Goal: Task Accomplishment & Management: Use online tool/utility

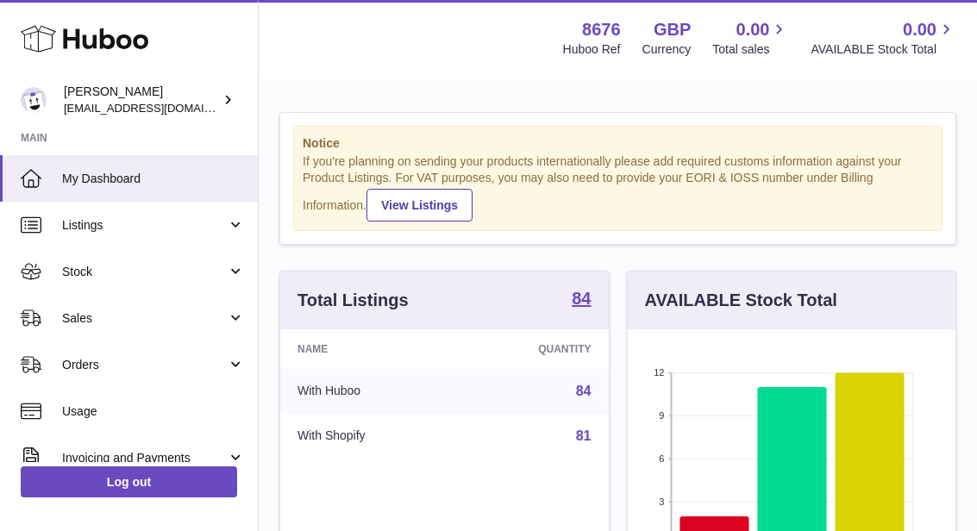
scroll to position [269, 328]
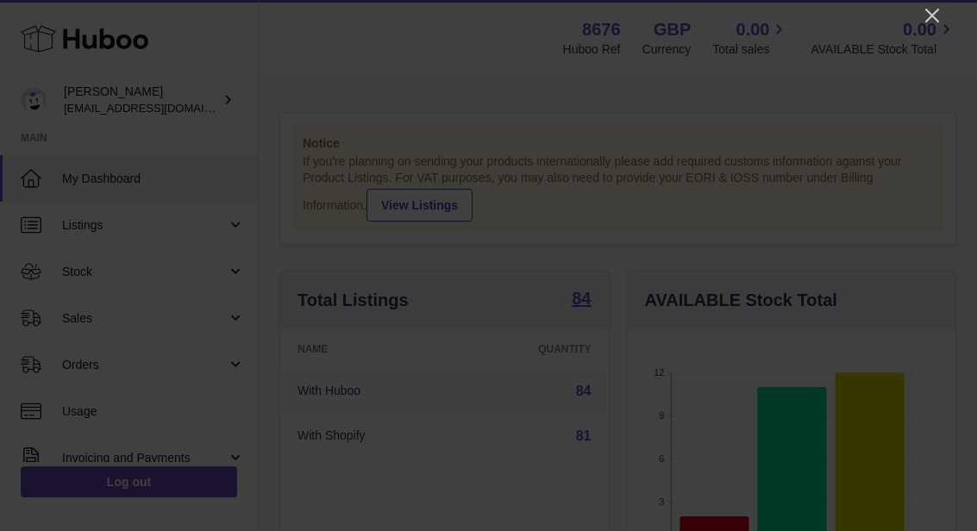
click at [937, 23] on icon "Close" at bounding box center [932, 15] width 21 height 21
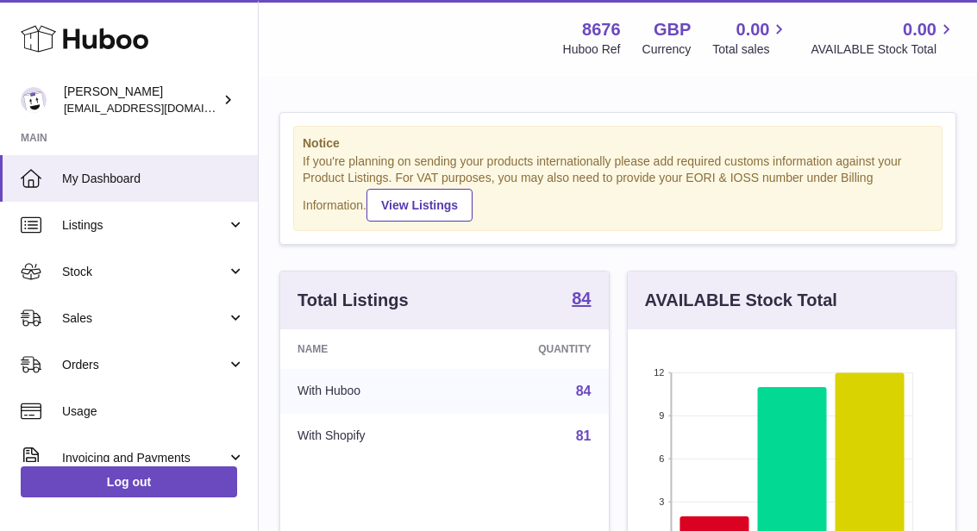
click at [78, 314] on span "Sales" at bounding box center [144, 318] width 165 height 16
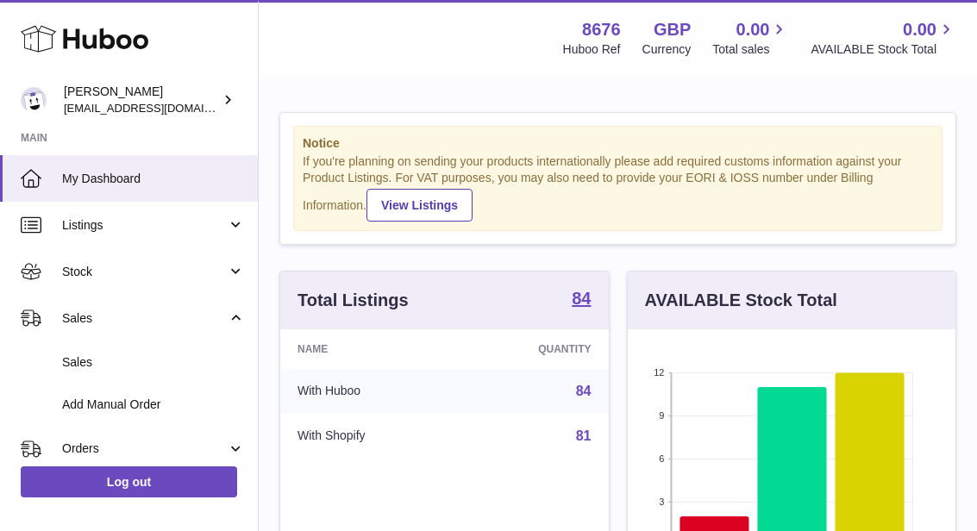
click at [79, 356] on span "Sales" at bounding box center [153, 362] width 183 height 16
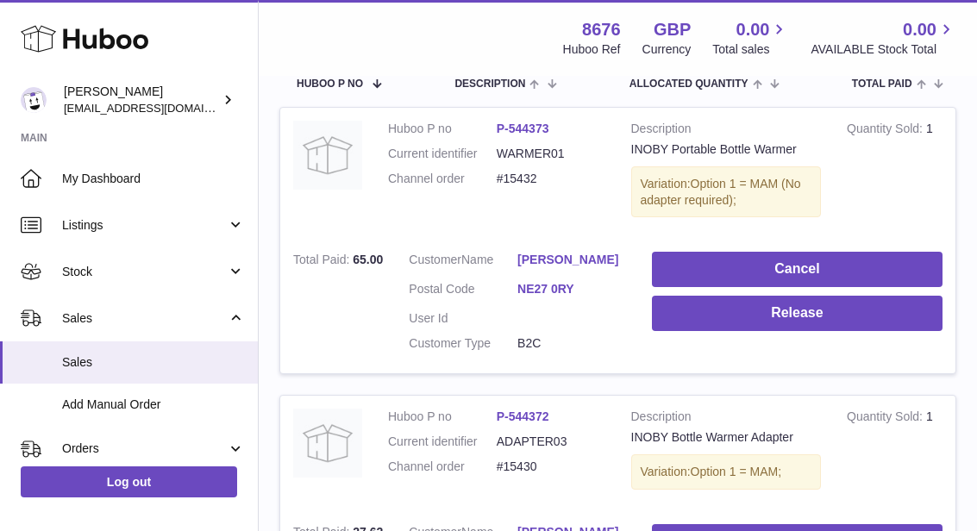
scroll to position [300, 0]
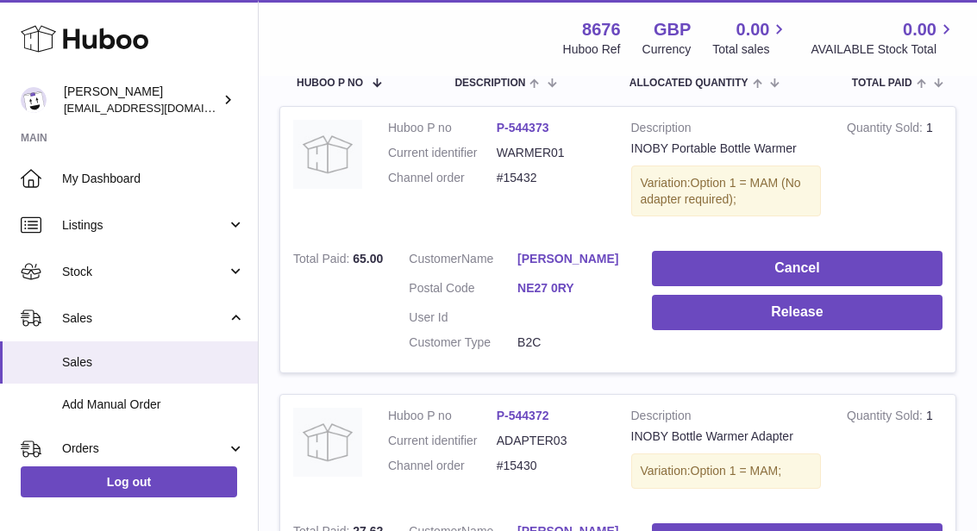
click at [814, 319] on button "Release" at bounding box center [797, 312] width 291 height 35
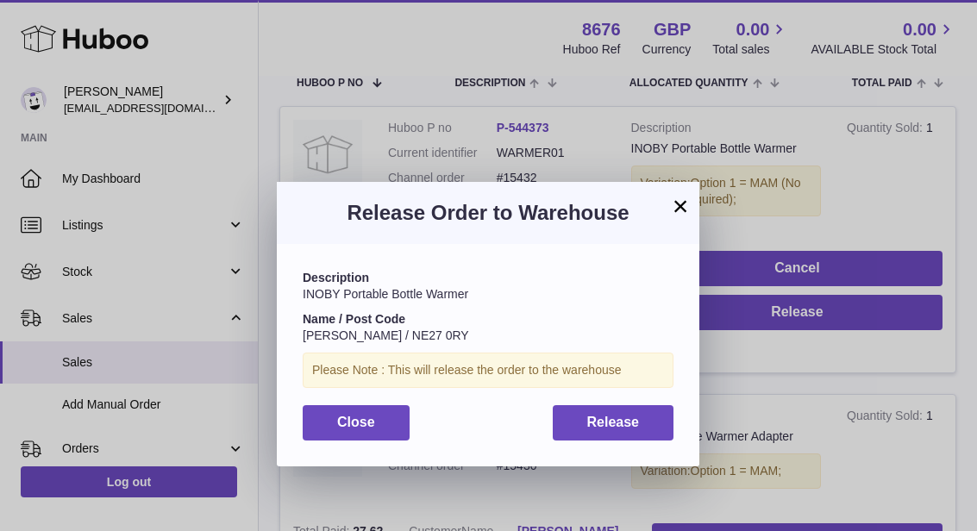
click at [639, 428] on button "Release" at bounding box center [614, 422] width 122 height 35
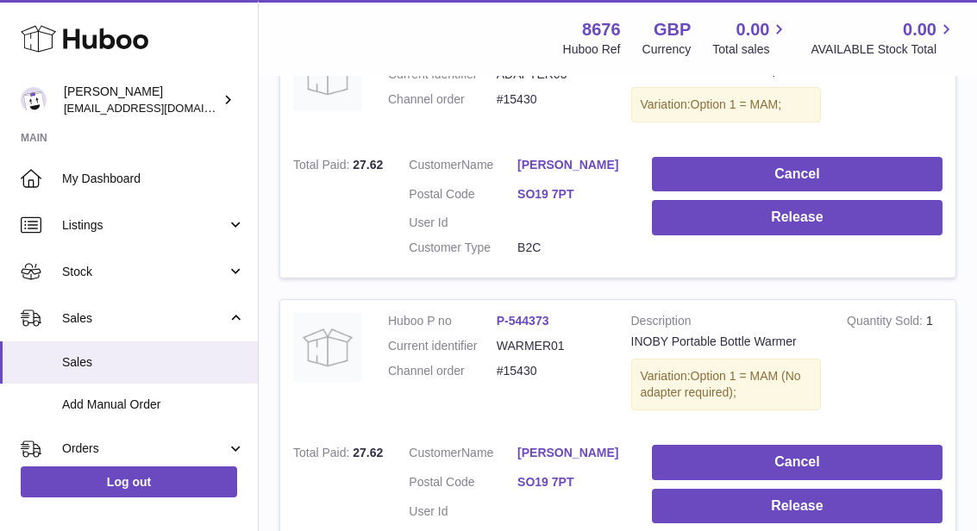
scroll to position [666, 0]
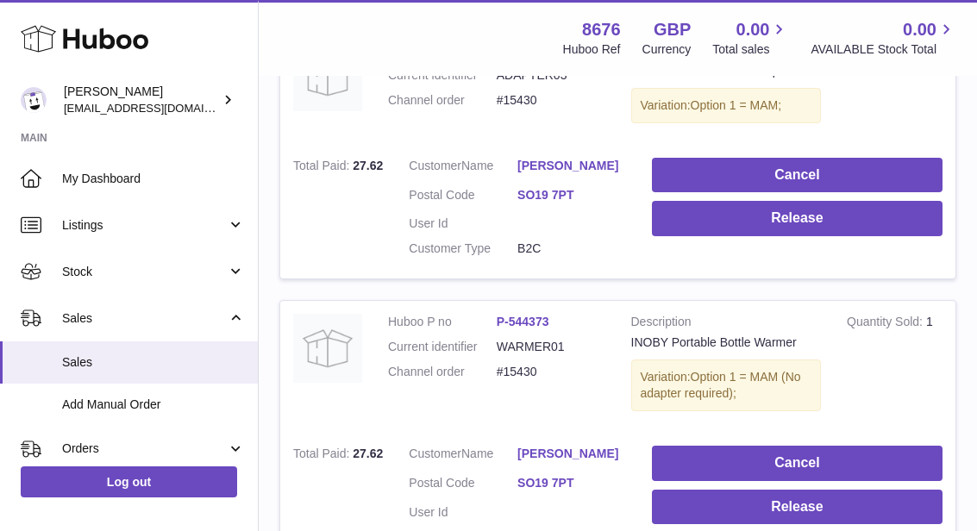
click at [817, 216] on button "Release" at bounding box center [797, 218] width 291 height 35
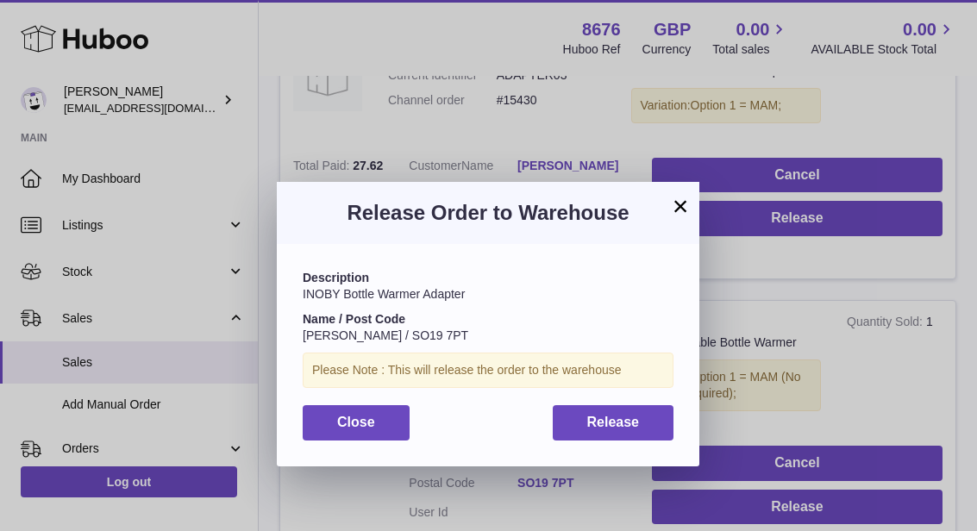
click at [636, 432] on button "Release" at bounding box center [614, 422] width 122 height 35
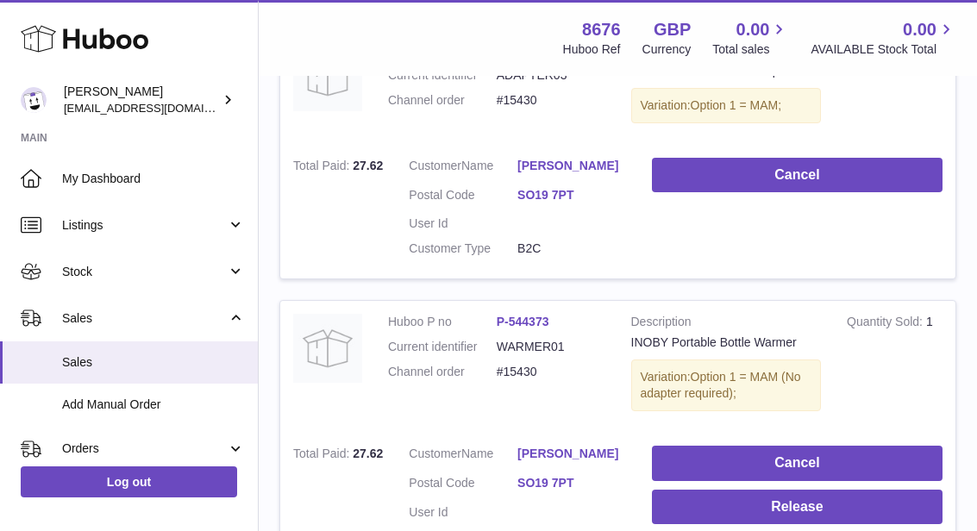
click at [792, 490] on button "Release" at bounding box center [797, 507] width 291 height 35
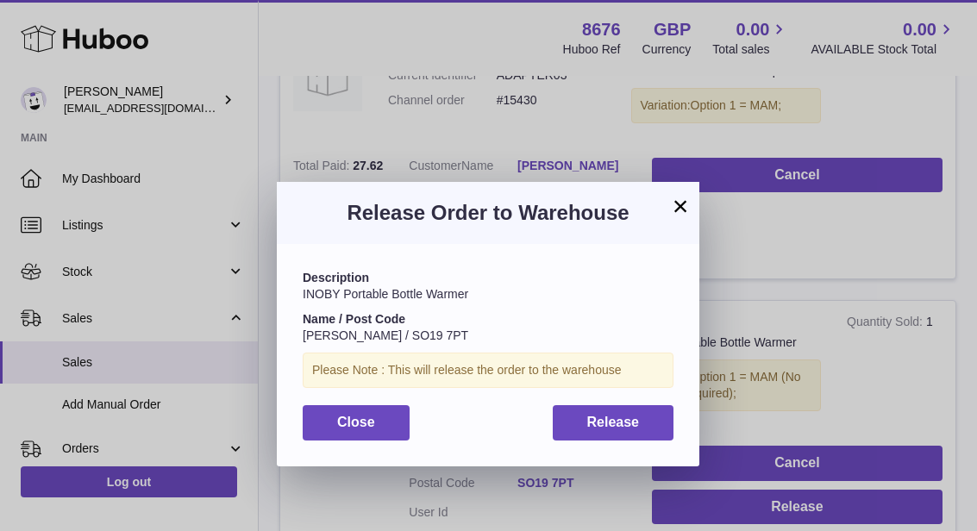
click at [638, 417] on span "Release" at bounding box center [613, 422] width 53 height 15
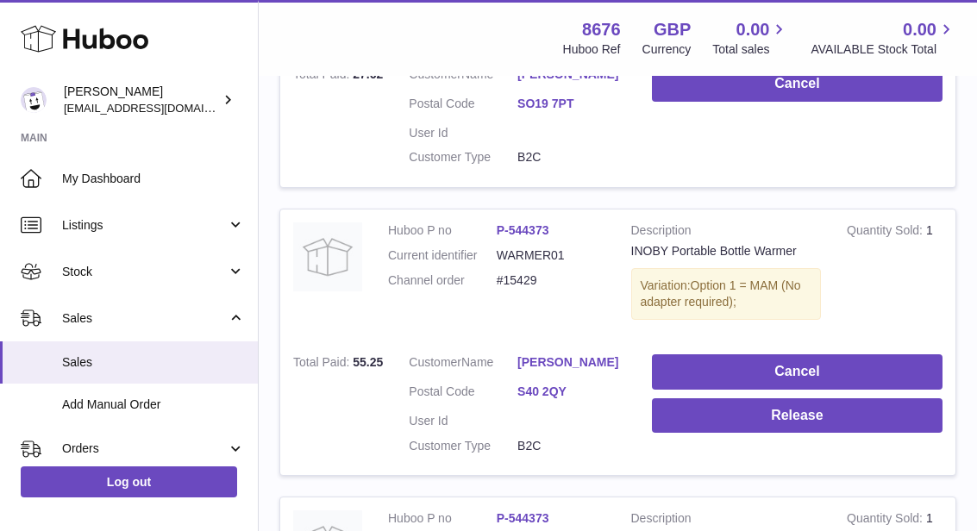
scroll to position [1046, 0]
click at [761, 404] on button "Release" at bounding box center [797, 415] width 291 height 35
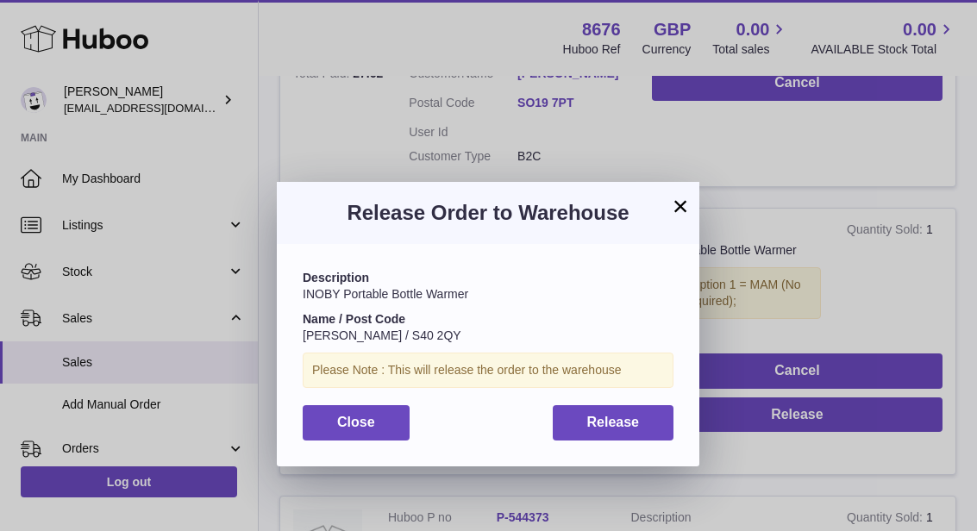
click at [636, 433] on button "Release" at bounding box center [614, 422] width 122 height 35
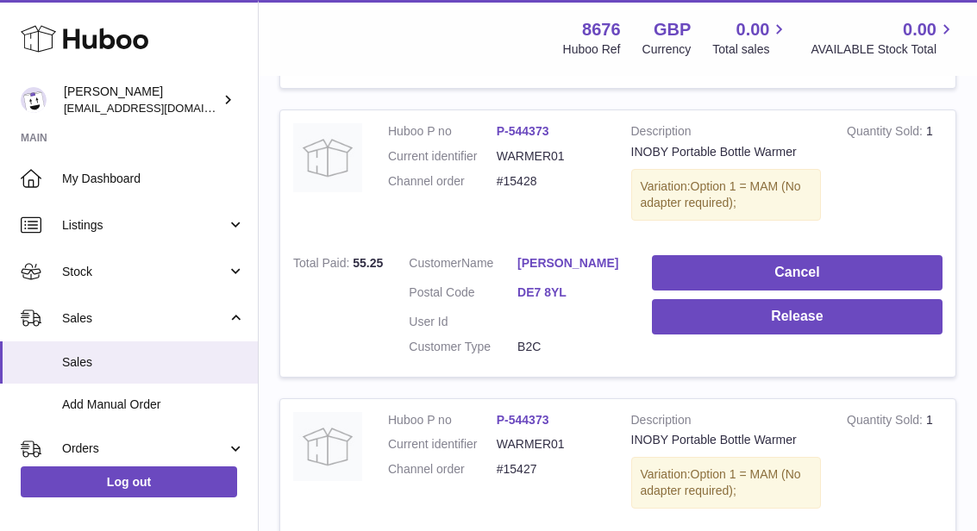
scroll to position [1433, 0]
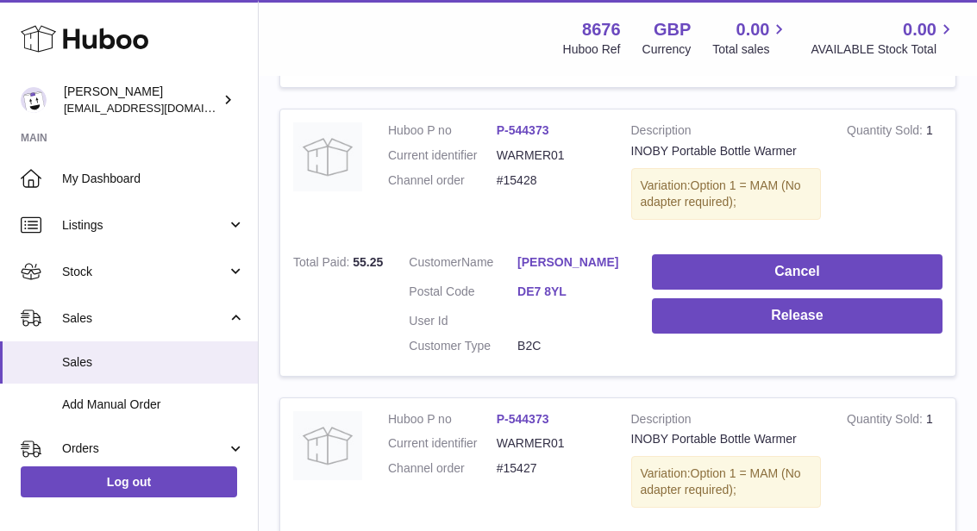
click at [801, 299] on button "Release" at bounding box center [797, 315] width 291 height 35
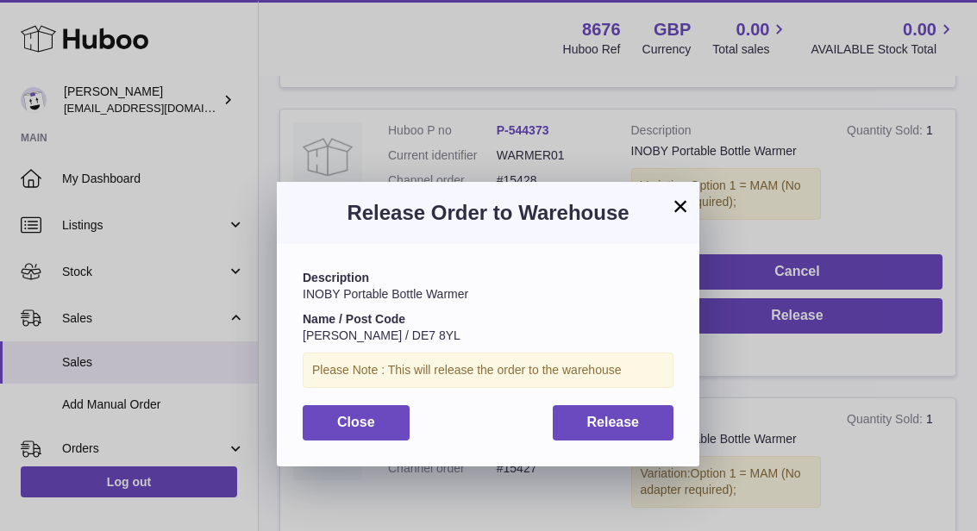
click at [642, 425] on button "Release" at bounding box center [614, 422] width 122 height 35
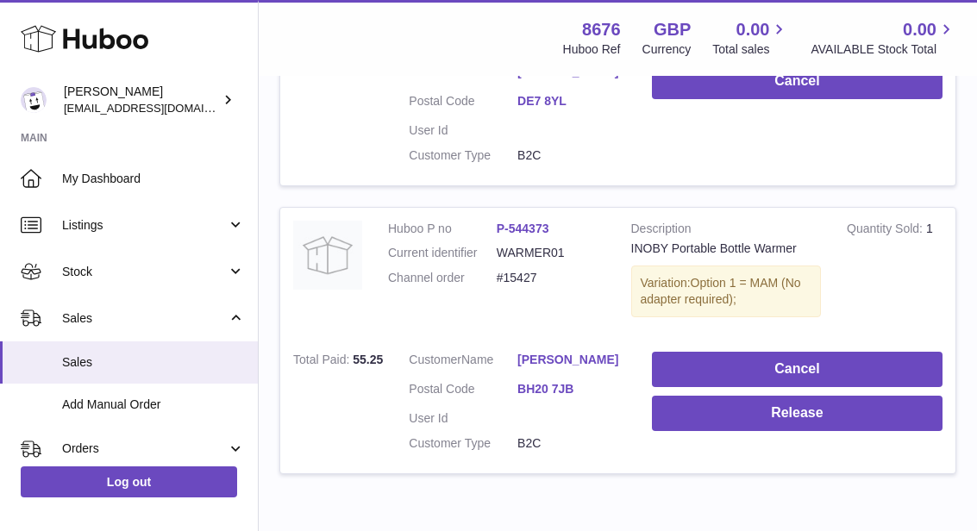
scroll to position [1622, 0]
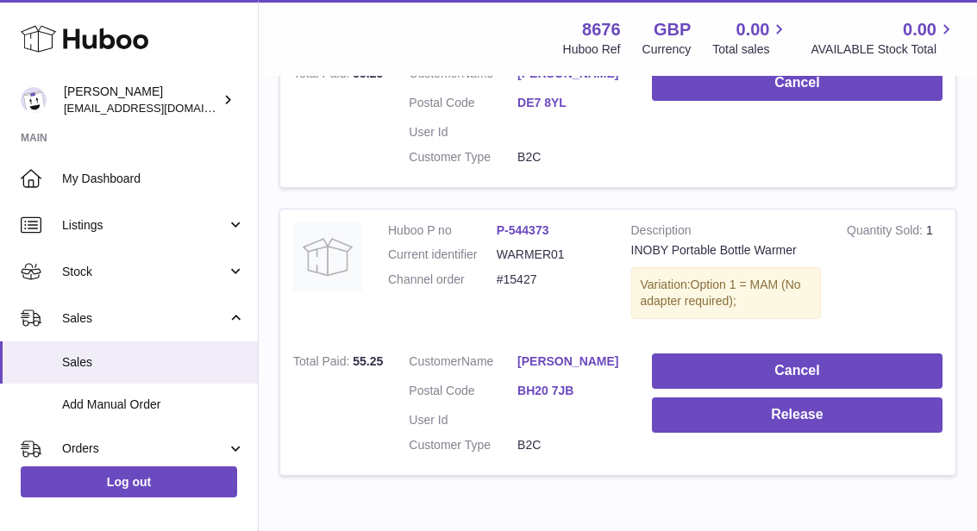
click at [797, 398] on button "Release" at bounding box center [797, 415] width 291 height 35
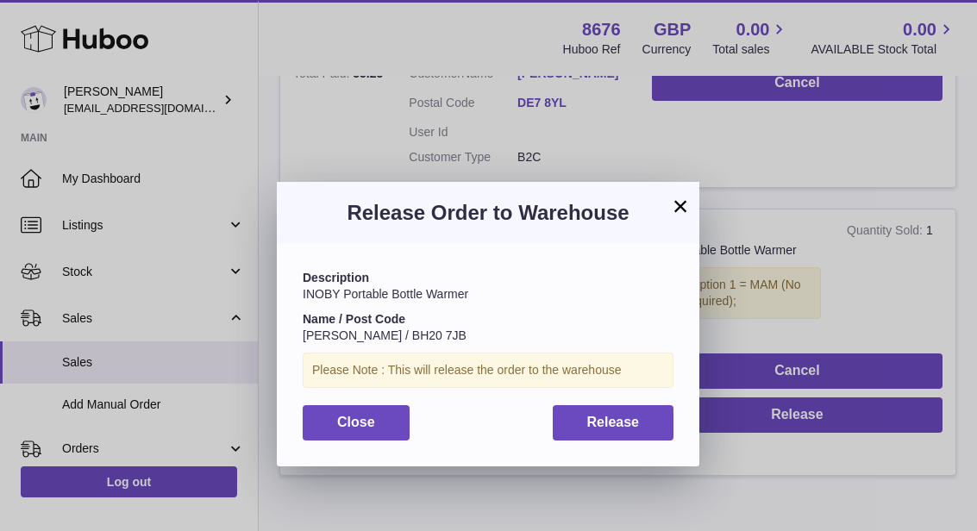
click at [638, 415] on span "Release" at bounding box center [613, 422] width 53 height 15
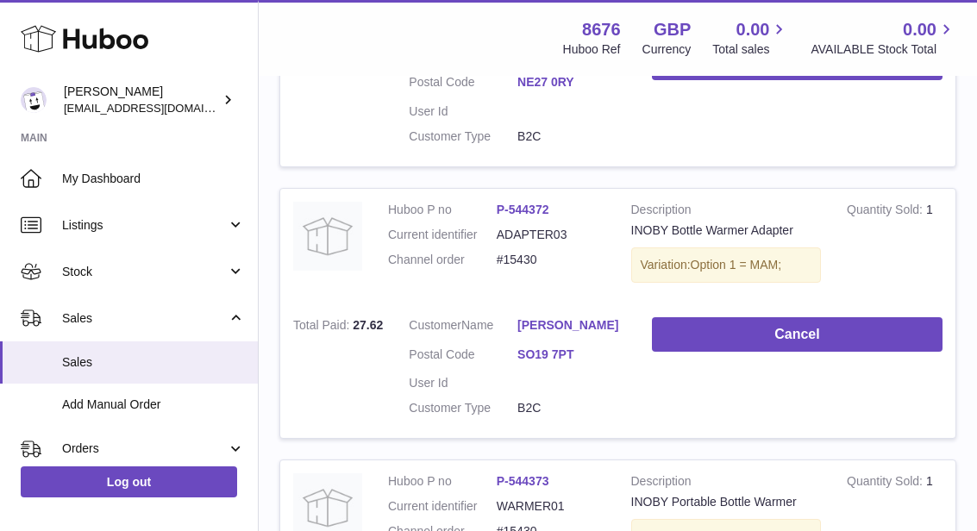
scroll to position [447, 0]
